Goal: Transaction & Acquisition: Purchase product/service

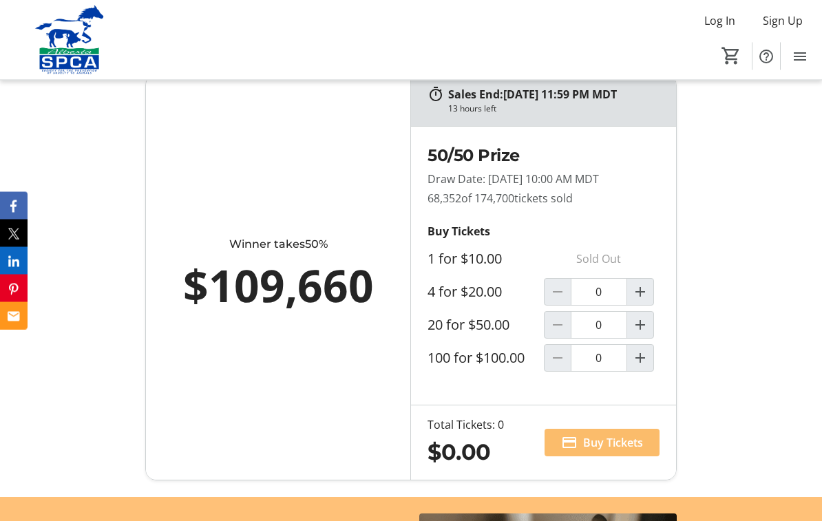
scroll to position [936, 0]
click at [645, 300] on mat-icon "Increment by one" at bounding box center [640, 292] width 17 height 17
type input "1"
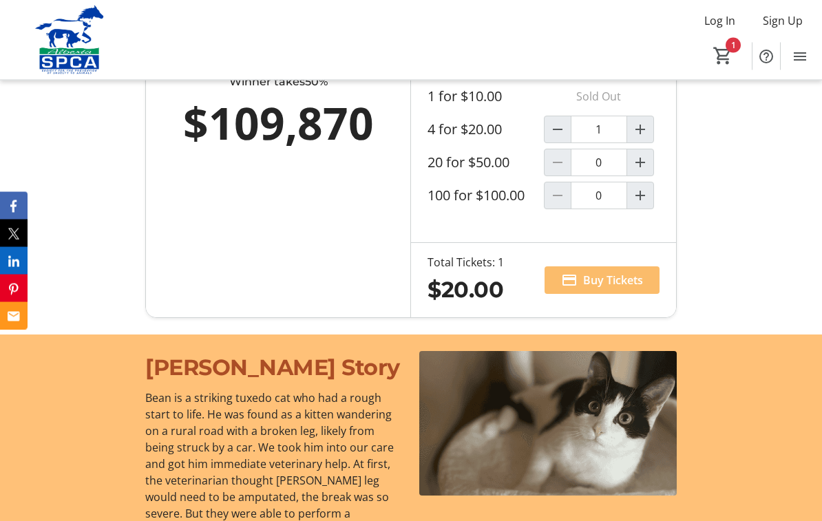
scroll to position [1137, 0]
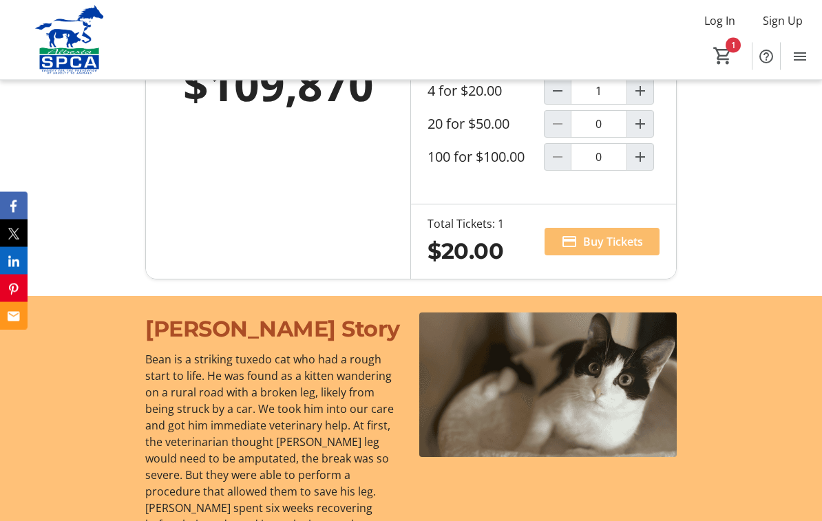
click at [601, 259] on span at bounding box center [602, 242] width 115 height 33
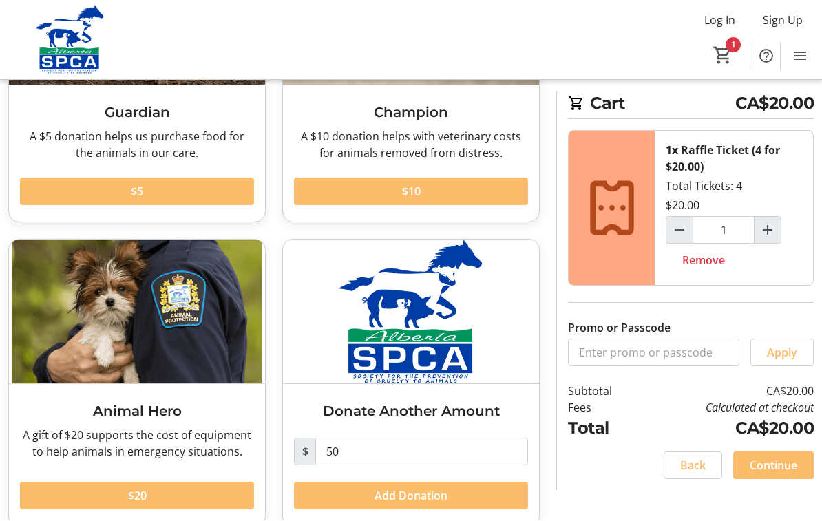
click at [686, 463] on span "Back" at bounding box center [692, 466] width 25 height 17
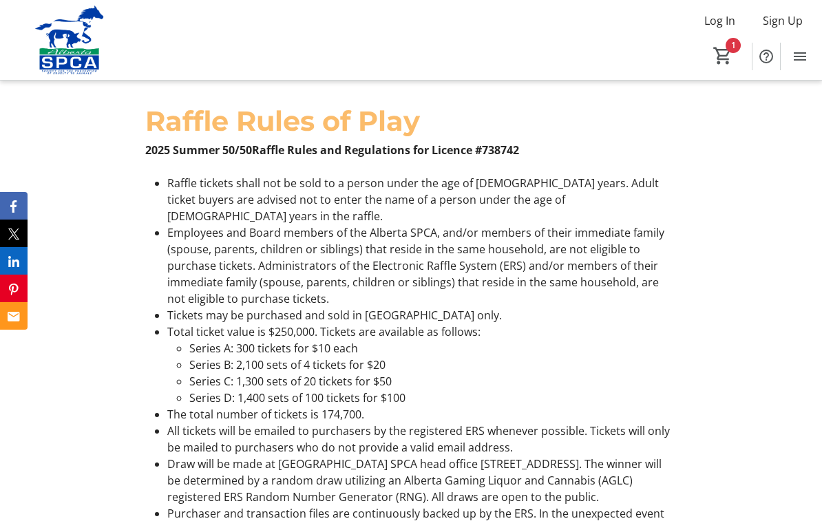
scroll to position [2439, 0]
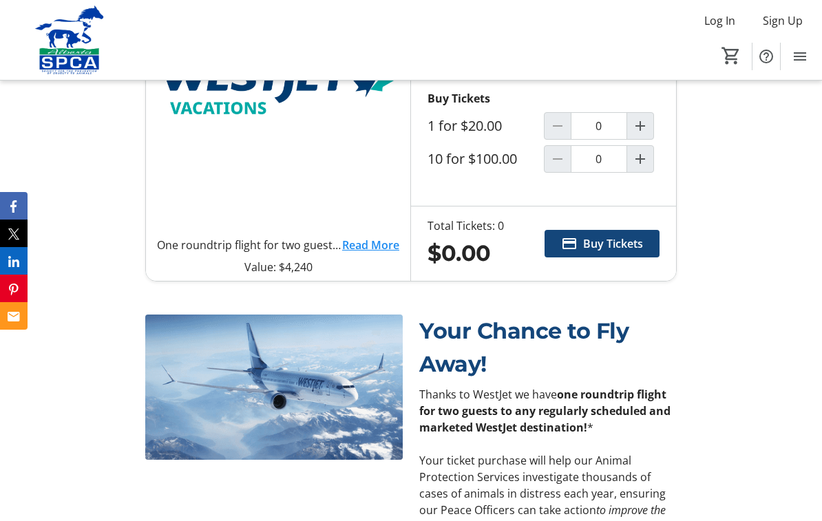
scroll to position [666, 0]
click at [366, 254] on link "Read More" at bounding box center [370, 245] width 57 height 17
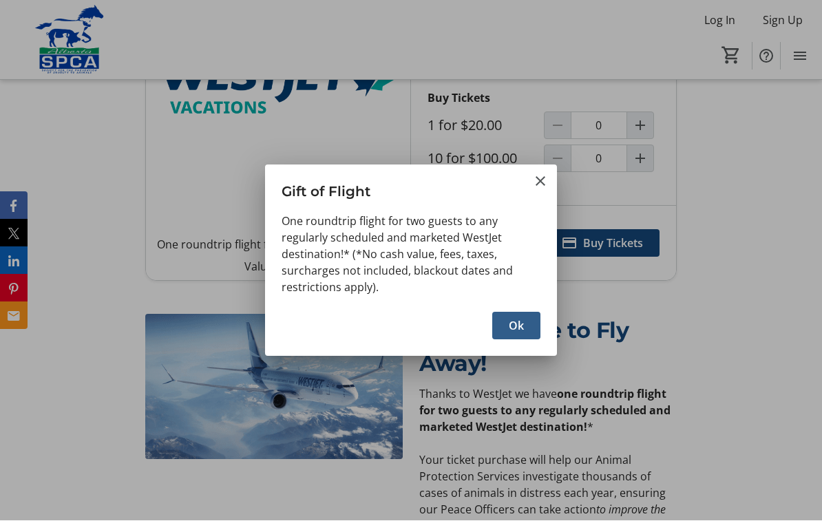
click at [522, 330] on span "Ok" at bounding box center [516, 326] width 15 height 17
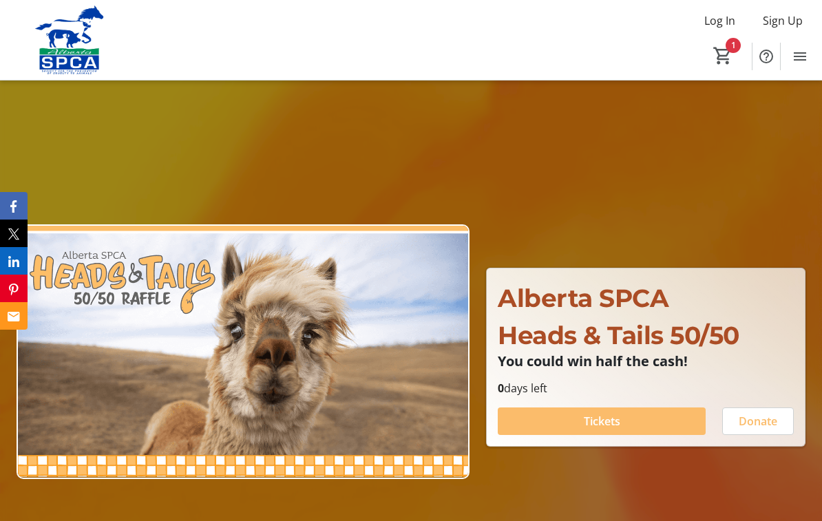
click at [725, 56] on mat-icon "1" at bounding box center [722, 55] width 21 height 21
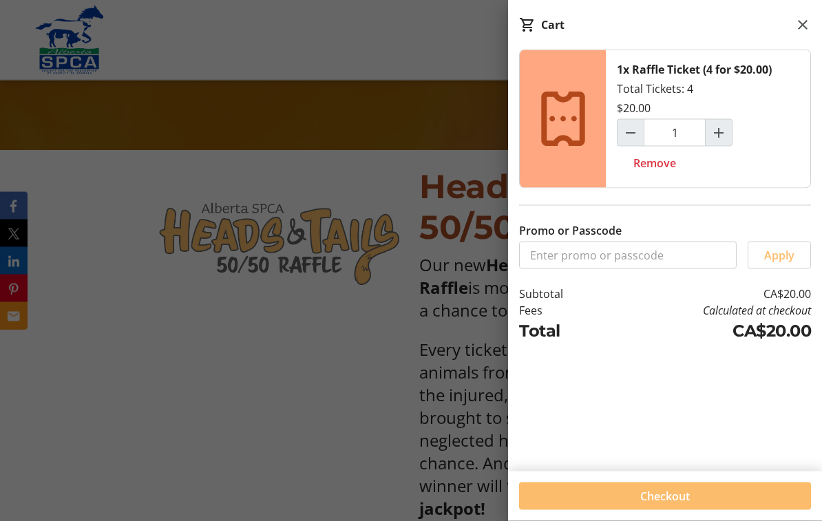
scroll to position [441, 0]
click at [662, 505] on span "Checkout" at bounding box center [665, 496] width 50 height 17
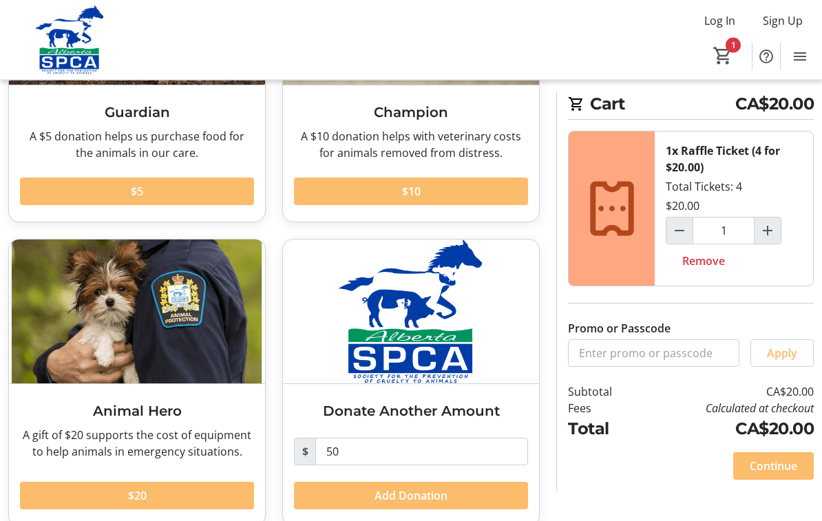
scroll to position [214, 0]
click at [775, 467] on span "Continue" at bounding box center [773, 466] width 47 height 17
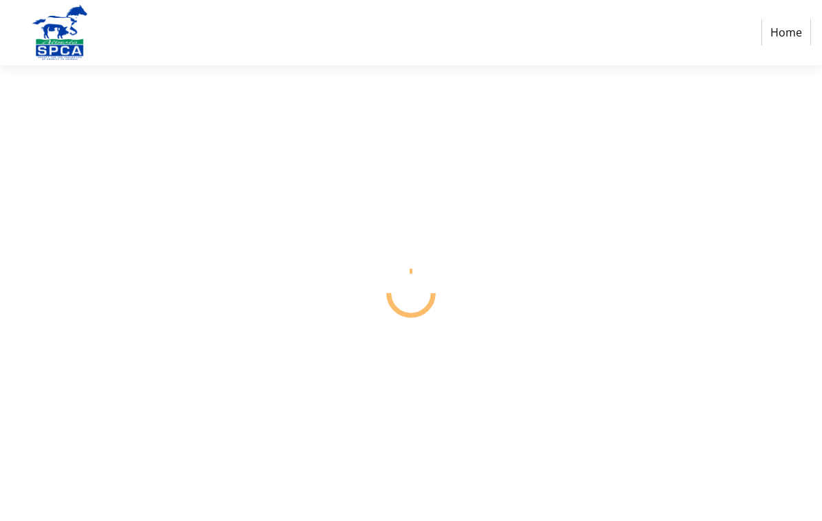
select select "CA"
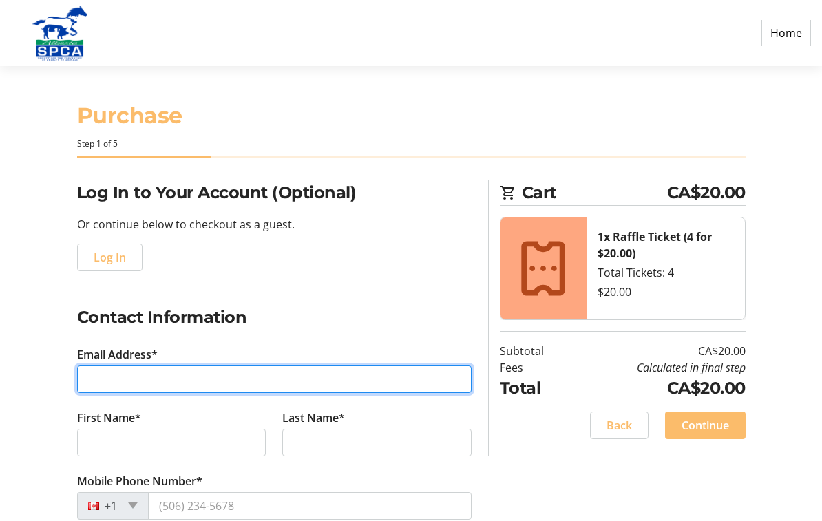
click at [133, 383] on input "Email Address*" at bounding box center [274, 380] width 394 height 28
type input "mmft@telus.net"
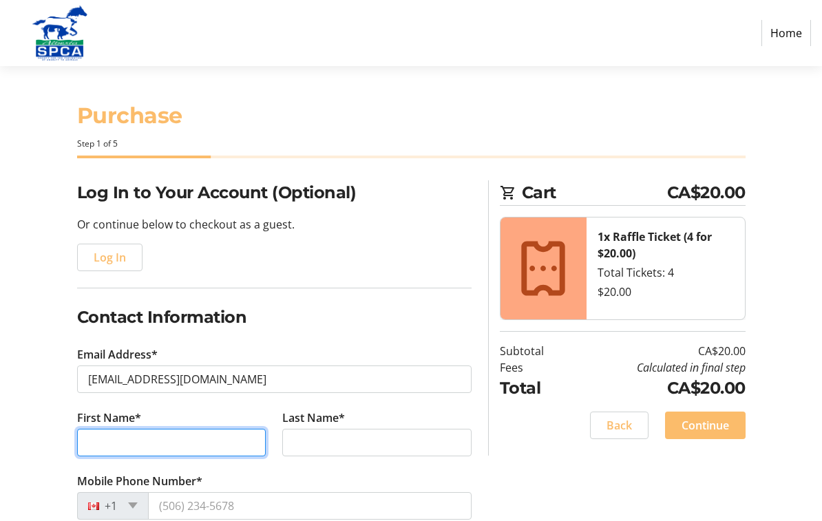
type input "Faye"
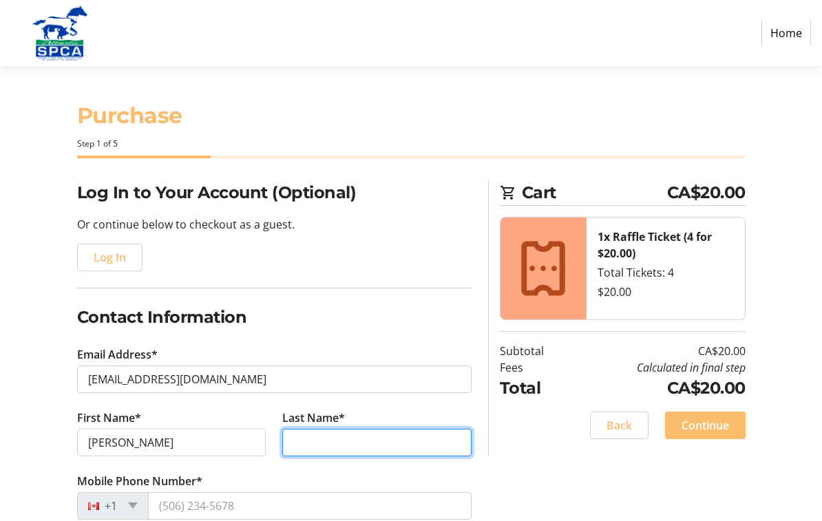
type input "Malone"
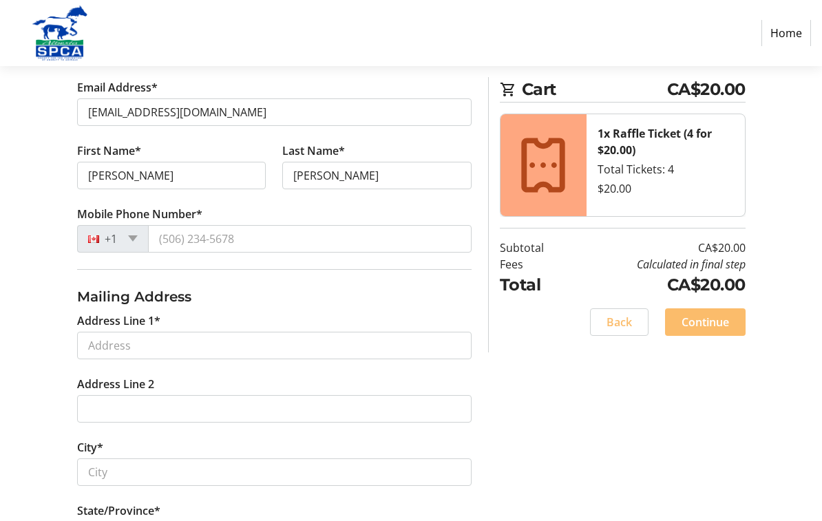
scroll to position [264, 0]
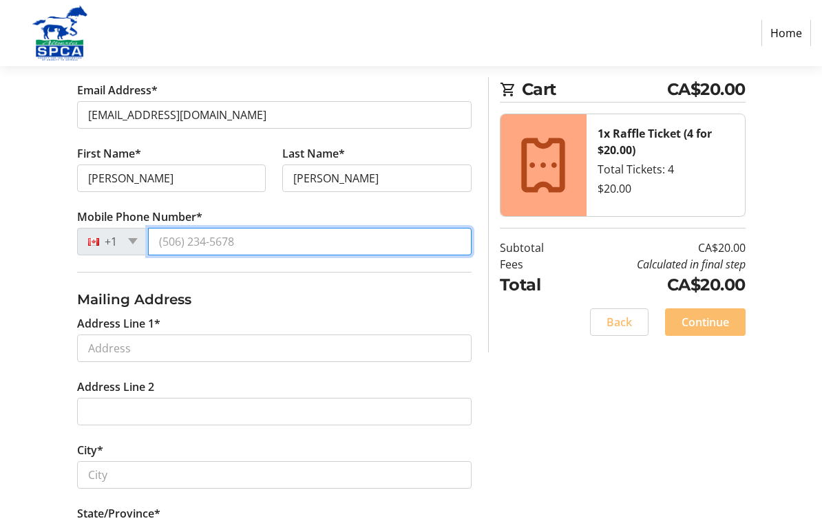
click at [249, 245] on input "Mobile Phone Number*" at bounding box center [310, 242] width 324 height 28
type input "(780) 405-0033"
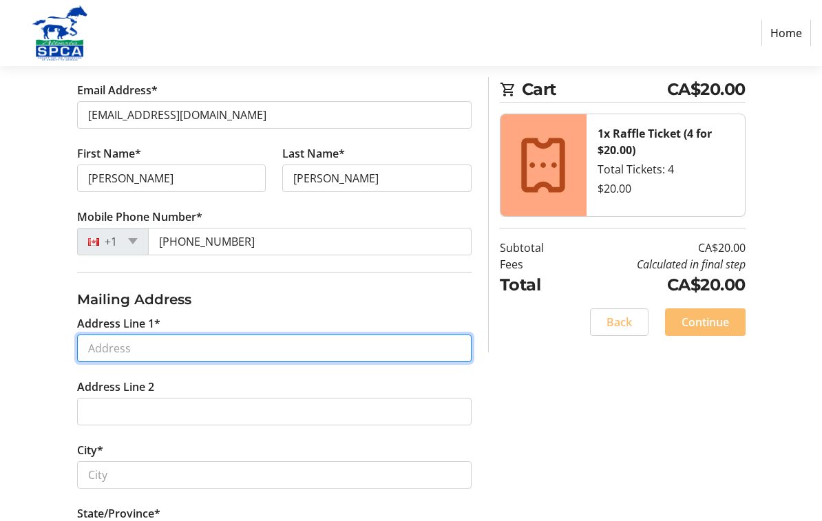
click at [129, 358] on input "Address Line 1*" at bounding box center [274, 349] width 394 height 28
type input "36 Sawyer Close"
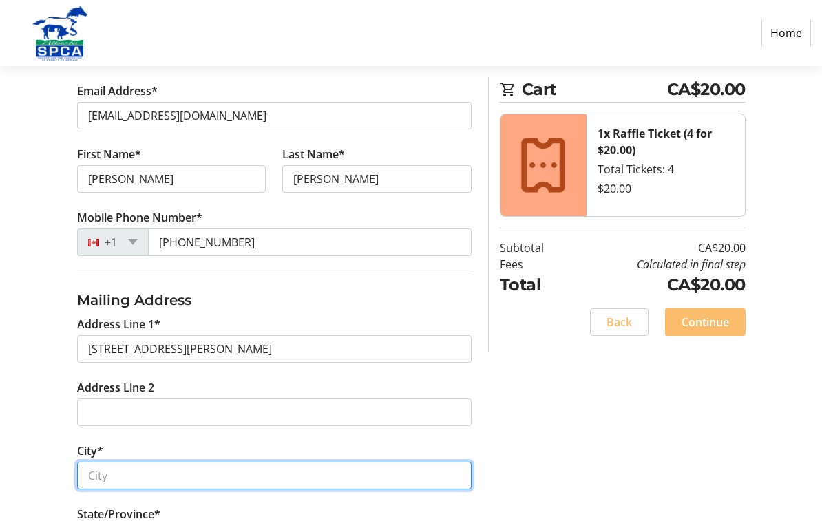
type input "Red Deer"
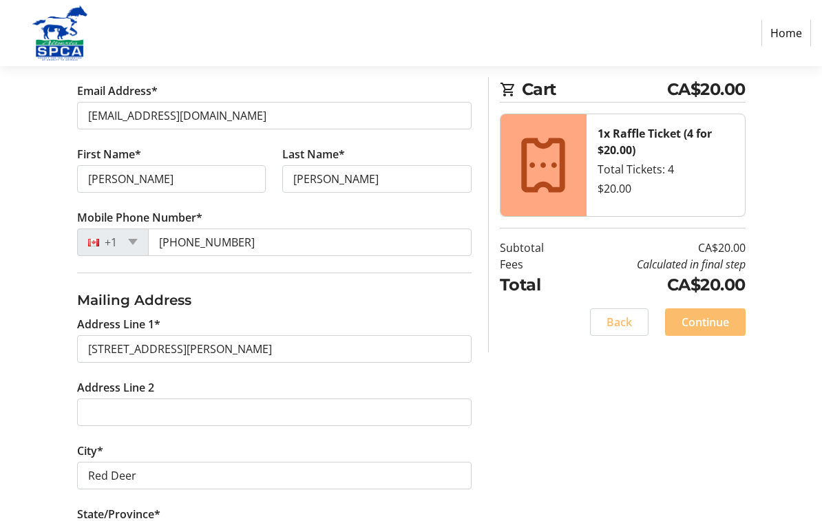
select select "AB"
type input "T4R 0M5"
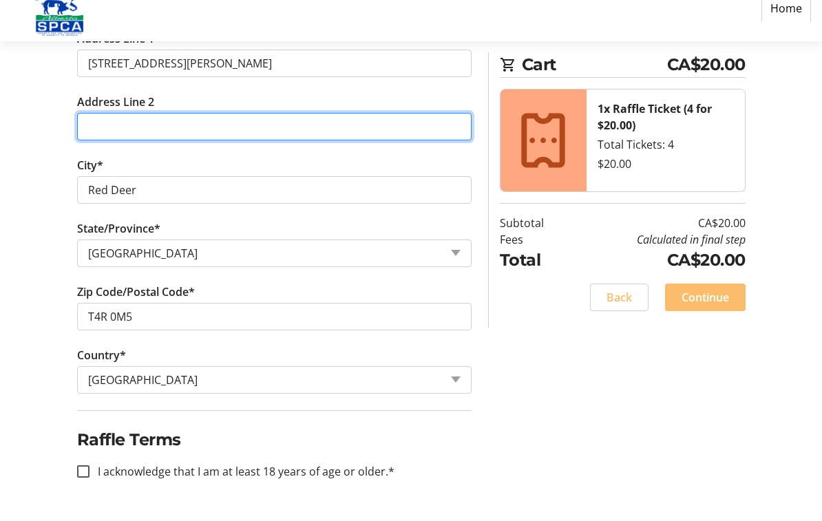
scroll to position [538, 0]
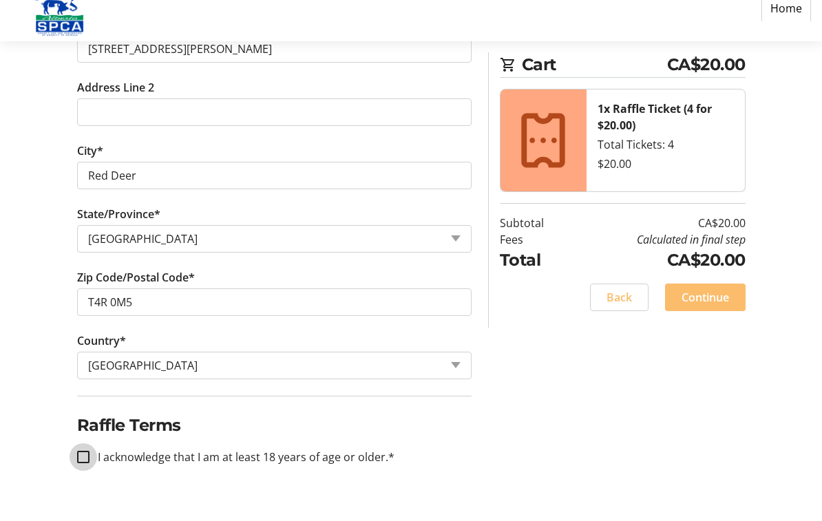
click at [77, 476] on input "I acknowledge that I am at least 18 years of age or older.*" at bounding box center [83, 482] width 12 height 12
checkbox input "true"
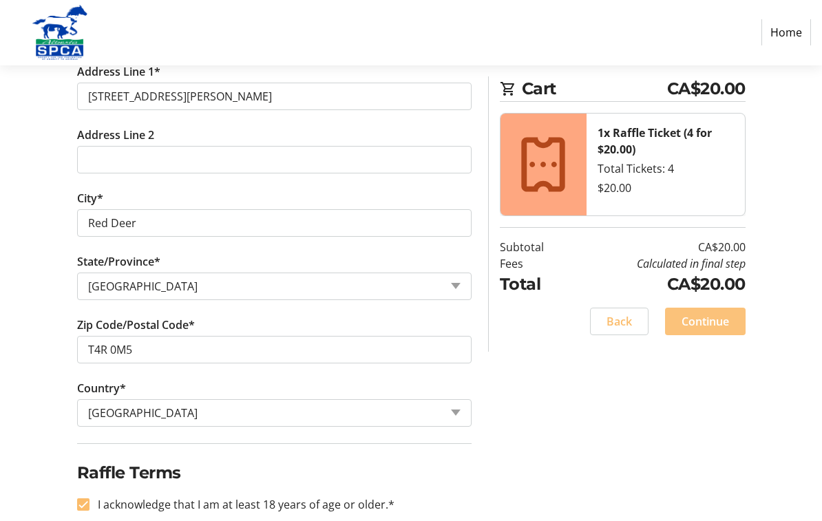
click at [710, 319] on span "Continue" at bounding box center [705, 322] width 47 height 17
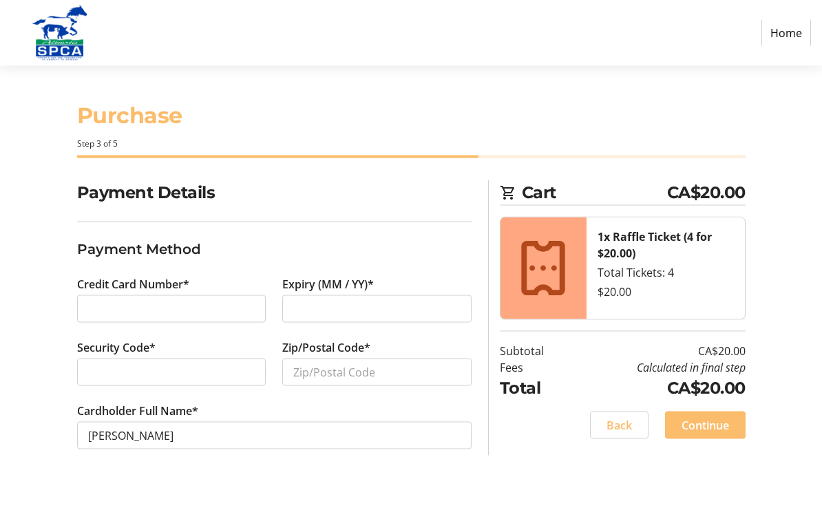
click at [88, 314] on div at bounding box center [171, 309] width 167 height 17
click at [128, 289] on label "Credit Card Number*" at bounding box center [133, 284] width 112 height 17
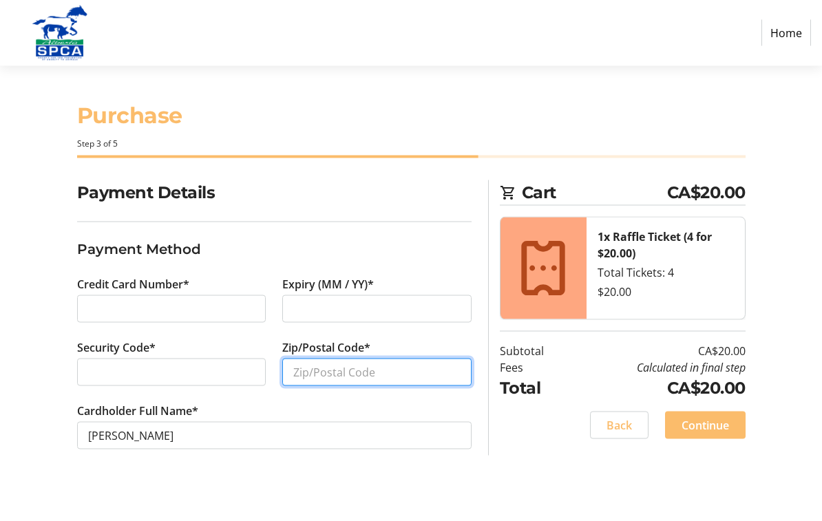
click at [346, 371] on input "Zip/Postal Code*" at bounding box center [376, 373] width 189 height 28
type input "T4R 0M5"
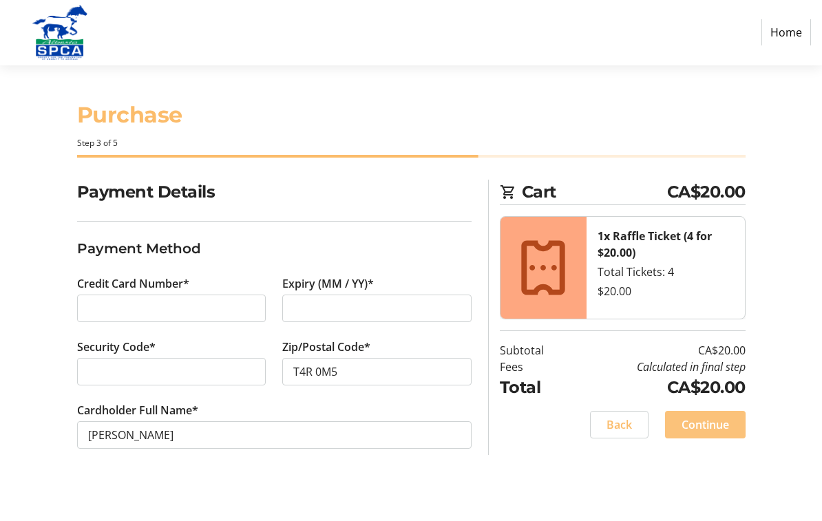
click at [717, 425] on span "Continue" at bounding box center [705, 425] width 47 height 17
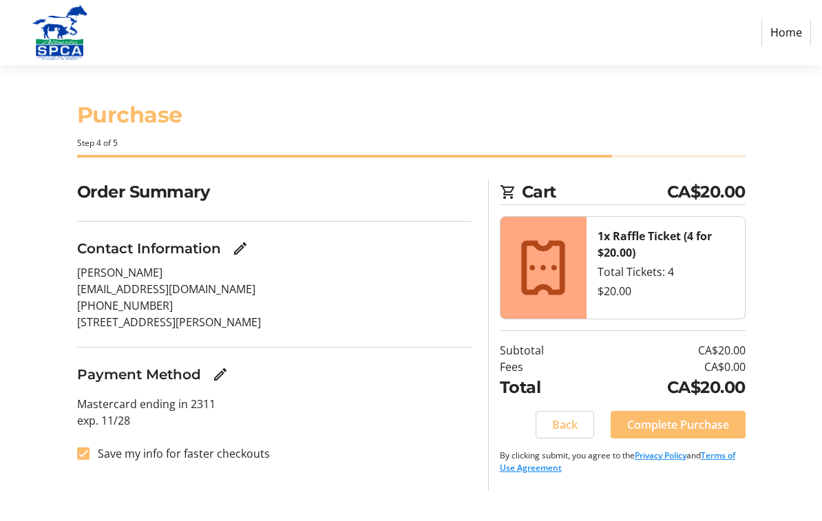
click at [715, 423] on span "Complete Purchase" at bounding box center [678, 425] width 102 height 17
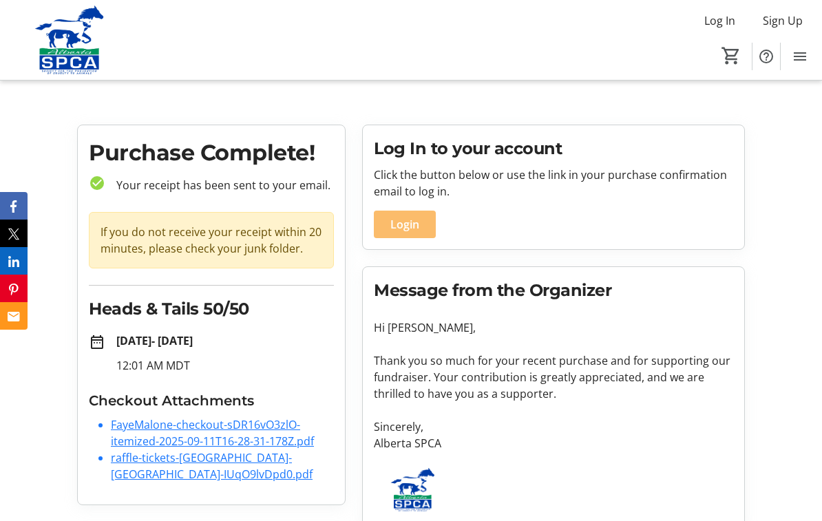
scroll to position [18, 0]
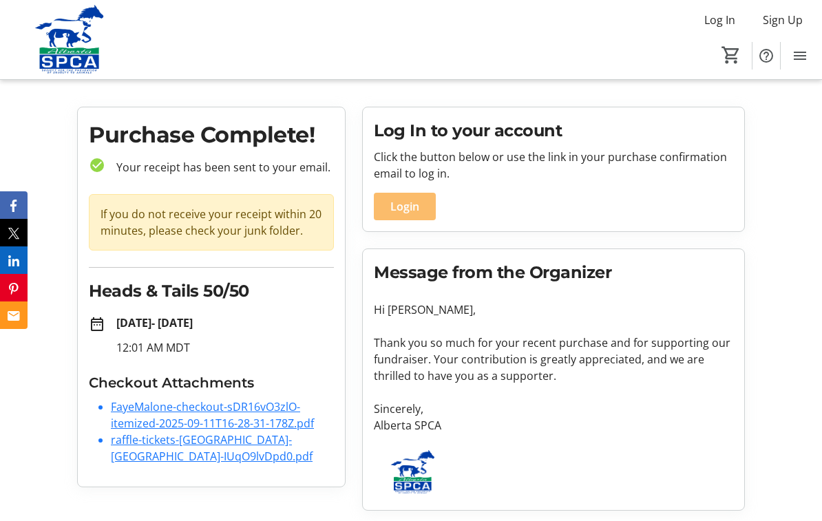
click at [188, 412] on link "FayeMalone-checkout-sDR16vO3zlO-itemized-2025-09-11T16-28-31-178Z.pdf" at bounding box center [212, 416] width 203 height 32
